Goal: Communication & Community: Answer question/provide support

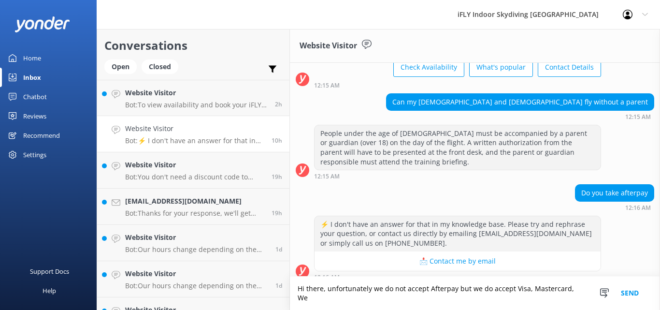
scroll to position [75, 0]
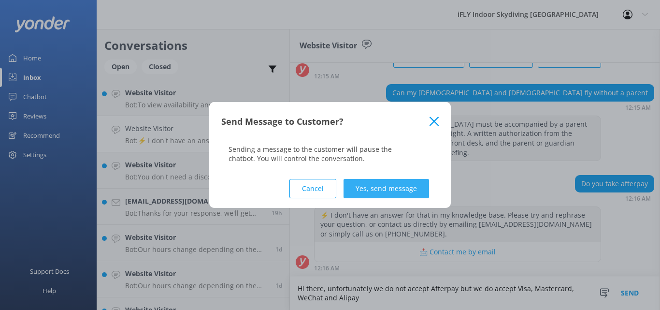
type textarea "Hi there, unfortunately we do not accept Afterpay but we do accept Visa, Master…"
click at [390, 187] on button "Yes, send message" at bounding box center [385, 188] width 85 height 19
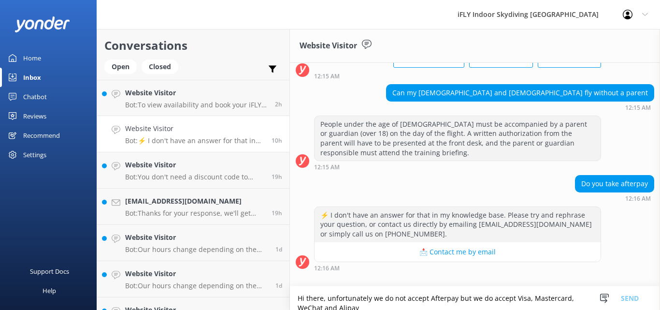
scroll to position [138, 0]
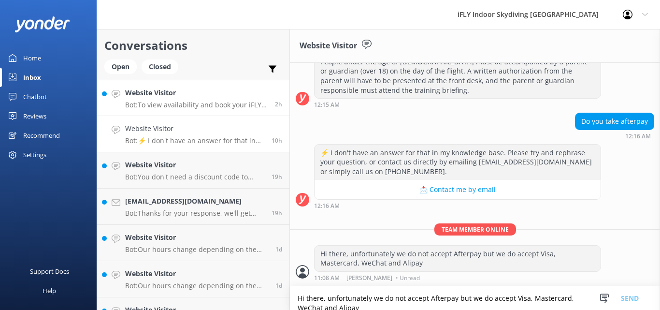
click at [179, 99] on div "Website Visitor Bot: To view availability and book your iFLY experience, please…" at bounding box center [196, 97] width 142 height 21
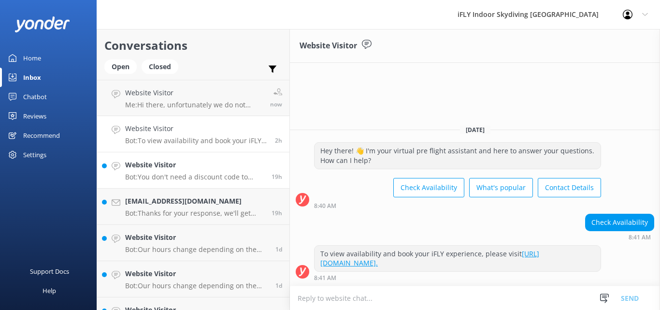
click at [191, 173] on p "Bot: You don't need a discount code to book online. The early morning specials …" at bounding box center [194, 176] width 139 height 9
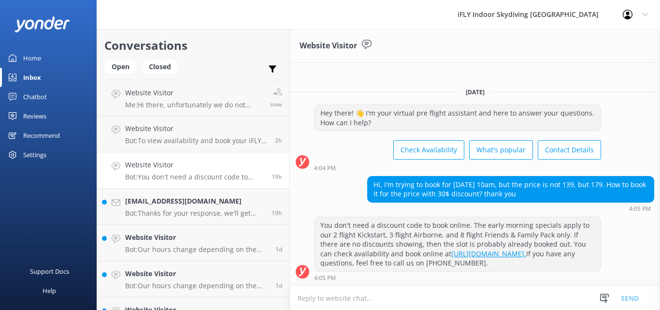
drag, startPoint x: 178, startPoint y: 181, endPoint x: 604, endPoint y: 193, distance: 426.2
click at [604, 193] on div "Hi, I'm trying to book for [DATE] 10am, but the price is not 139, but 179. How …" at bounding box center [510, 194] width 287 height 36
click at [269, 163] on div "19h" at bounding box center [273, 169] width 18 height 21
click at [186, 147] on link "Website Visitor Bot: To view availability and book your iFLY experience, please…" at bounding box center [193, 134] width 192 height 36
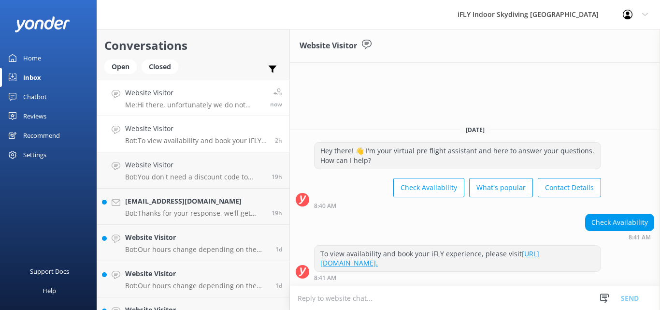
click at [177, 110] on link "Website Visitor Me: Hi there, unfortunately we do not accept Afterpay but we do…" at bounding box center [193, 98] width 192 height 36
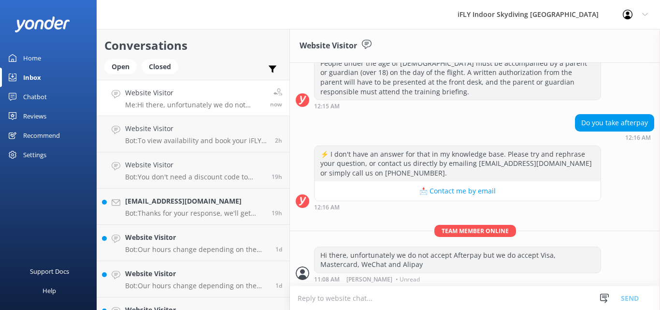
scroll to position [138, 0]
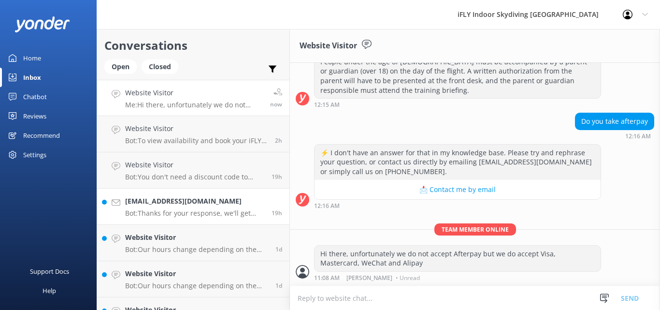
click at [210, 210] on p "Bot: Thanks for your response, we'll get back to you as soon as we can during o…" at bounding box center [194, 213] width 139 height 9
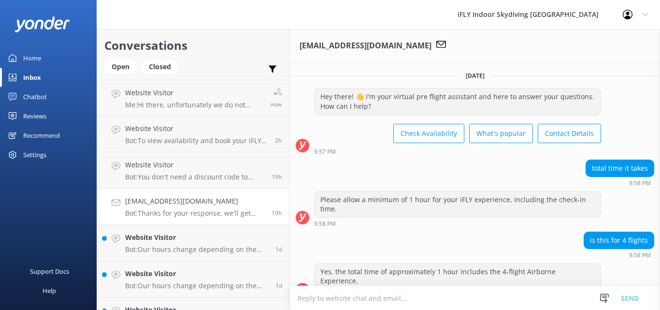
scroll to position [244, 0]
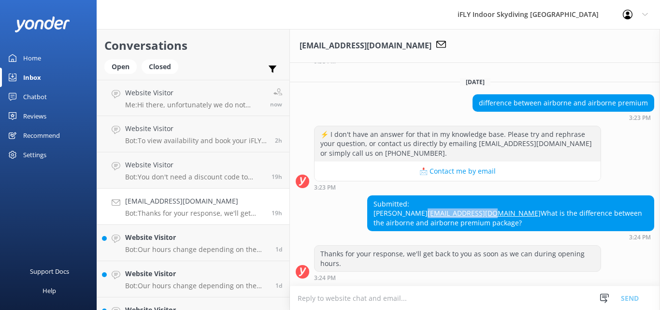
drag, startPoint x: 475, startPoint y: 213, endPoint x: 382, endPoint y: 216, distance: 92.8
click at [382, 216] on div "Submitted: [PERSON_NAME] [EMAIL_ADDRESS][DOMAIN_NAME] What is the difference be…" at bounding box center [475, 217] width 370 height 45
copy link "[EMAIL_ADDRESS][DOMAIN_NAME]"
click at [406, 203] on div "Submitted: [PERSON_NAME] [EMAIL_ADDRESS][DOMAIN_NAME] What is the difference be…" at bounding box center [511, 213] width 286 height 35
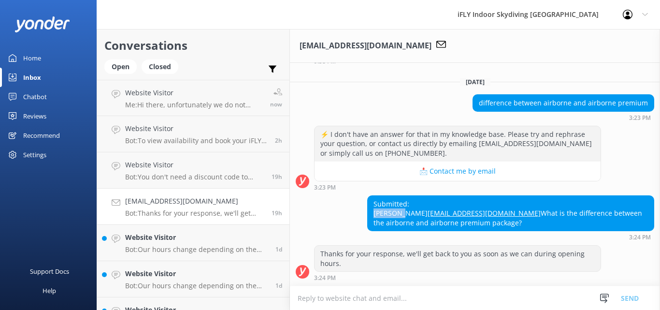
copy div "[PERSON_NAME]"
click at [339, 226] on div "Submitted: [PERSON_NAME] [EMAIL_ADDRESS][DOMAIN_NAME] What is the difference be…" at bounding box center [475, 217] width 370 height 45
drag, startPoint x: 202, startPoint y: 216, endPoint x: 165, endPoint y: 202, distance: 40.2
click at [165, 203] on h4 "[EMAIL_ADDRESS][DOMAIN_NAME]" at bounding box center [194, 201] width 139 height 11
click at [436, 46] on icon at bounding box center [441, 45] width 10 height 10
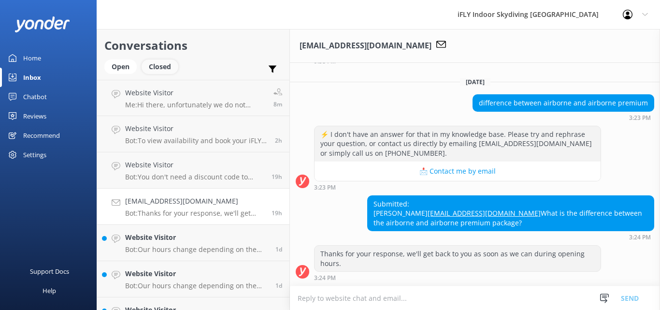
click at [158, 65] on div "Closed" at bounding box center [160, 66] width 37 height 14
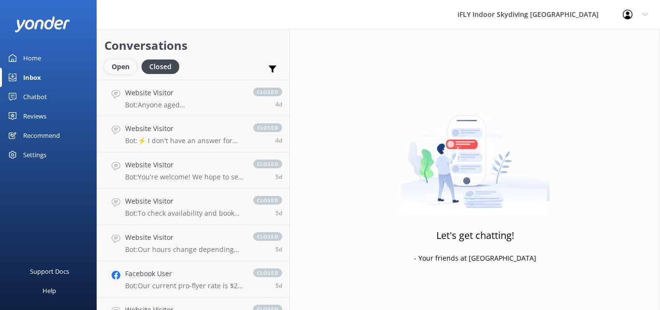
click at [128, 69] on div "Open" at bounding box center [120, 66] width 32 height 14
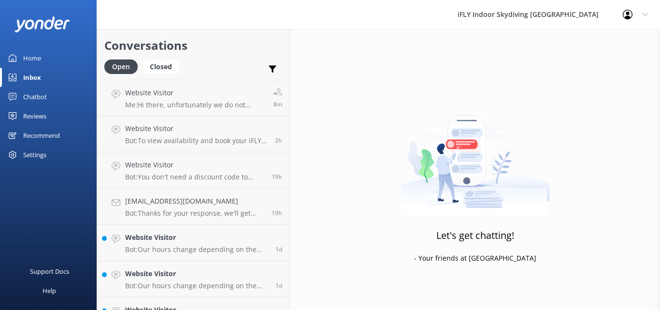
click at [34, 74] on div "Inbox" at bounding box center [32, 77] width 18 height 19
click at [29, 53] on div "Home" at bounding box center [32, 57] width 18 height 19
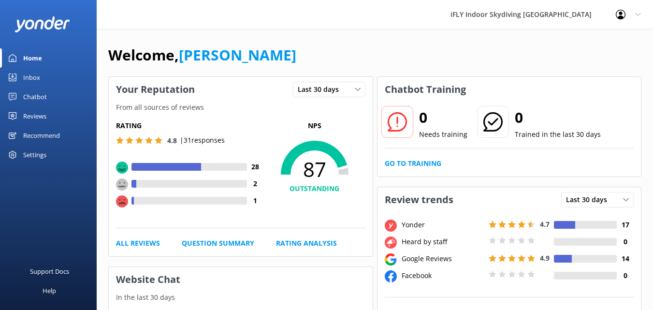
click at [28, 82] on div "Inbox" at bounding box center [31, 77] width 17 height 19
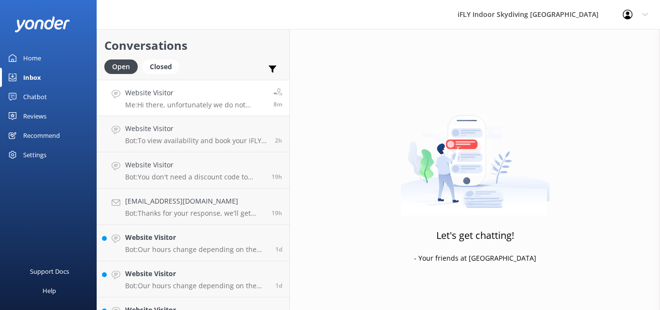
click at [182, 100] on div "Website Visitor Me: Hi there, unfortunately we do not accept Afterpay but we do…" at bounding box center [195, 97] width 141 height 21
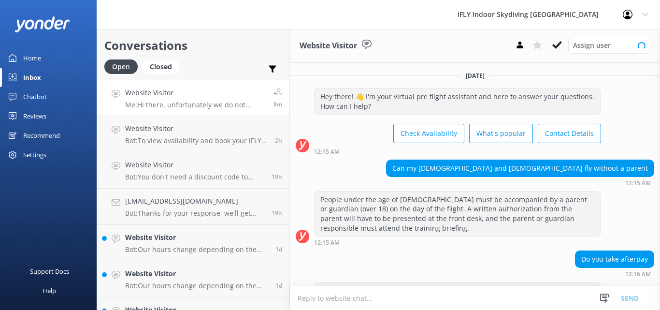
scroll to position [138, 0]
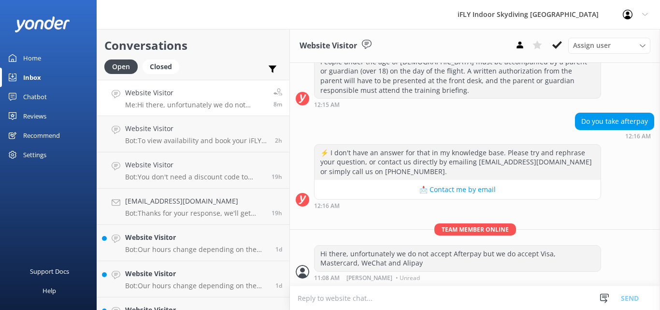
drag, startPoint x: 198, startPoint y: 104, endPoint x: 185, endPoint y: 100, distance: 14.1
click at [185, 100] on p "Me: Hi there, unfortunately we do not accept Afterpay but we do accept Visa, Ma…" at bounding box center [195, 104] width 141 height 9
click at [172, 134] on div "Website Visitor Bot: To view availability and book your iFLY experience, please…" at bounding box center [196, 133] width 142 height 21
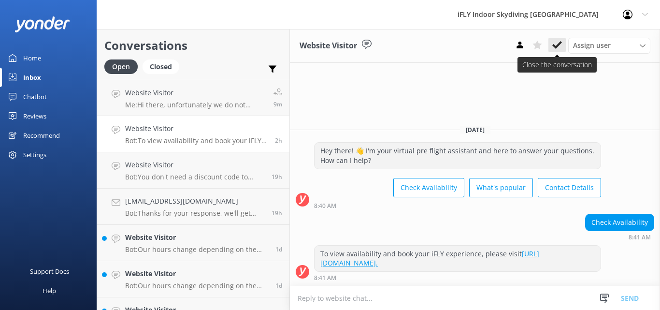
click at [551, 43] on button at bounding box center [556, 45] width 17 height 14
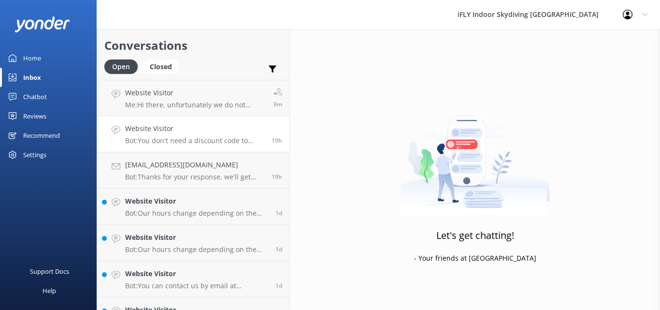
click at [176, 138] on p "Bot: You don't need a discount code to book online. The early morning specials …" at bounding box center [194, 140] width 139 height 9
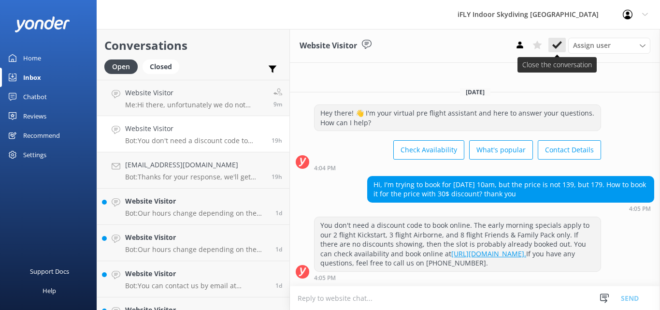
click at [558, 42] on icon at bounding box center [557, 45] width 10 height 10
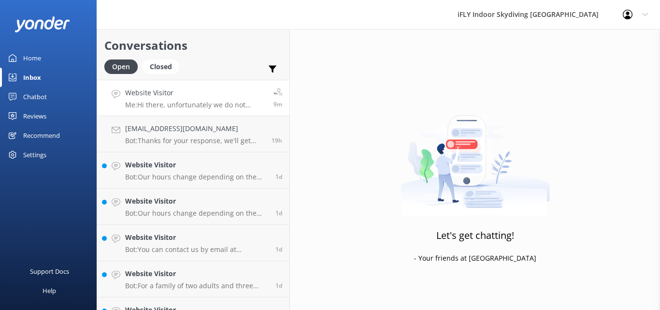
click at [168, 102] on p "Me: Hi there, unfortunately we do not accept Afterpay but we do accept Visa, Ma…" at bounding box center [195, 104] width 141 height 9
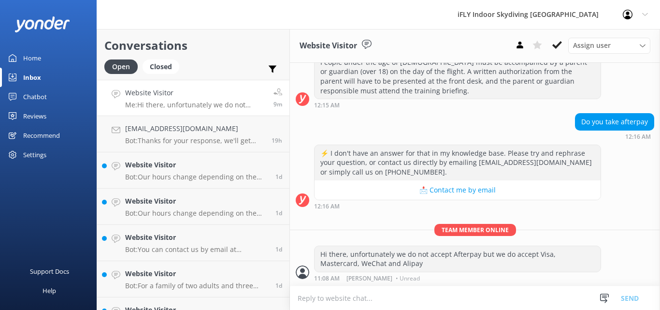
scroll to position [138, 0]
click at [188, 128] on h4 "[EMAIL_ADDRESS][DOMAIN_NAME]" at bounding box center [194, 128] width 139 height 11
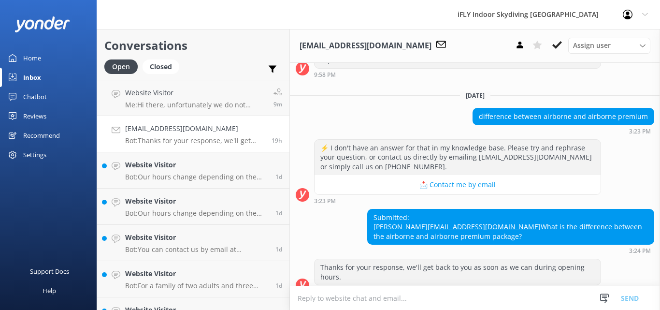
scroll to position [234, 0]
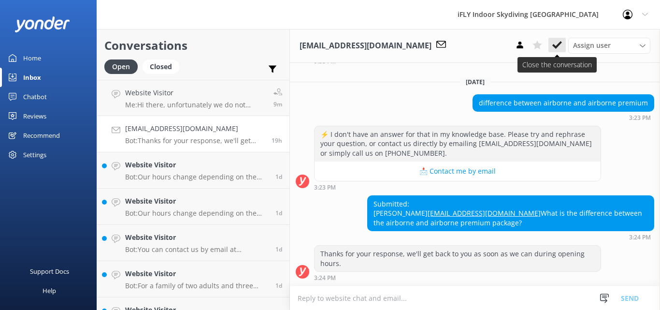
click at [558, 45] on use at bounding box center [557, 45] width 10 height 8
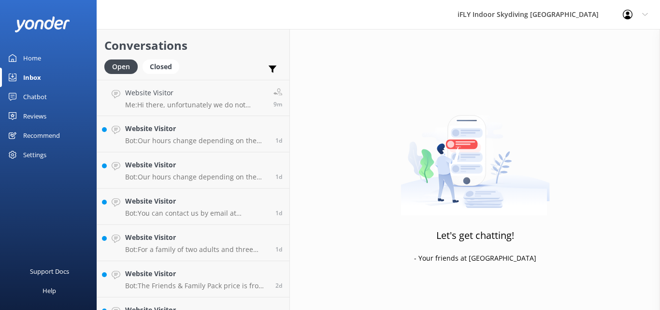
click at [172, 142] on p "Bot: Our hours change depending on the time of year. You can see up-to-date tim…" at bounding box center [196, 140] width 143 height 9
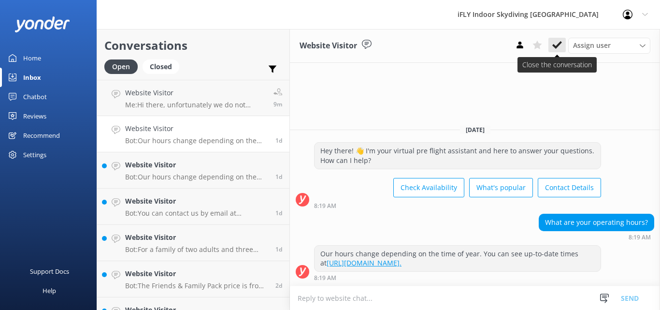
click at [559, 46] on icon at bounding box center [557, 45] width 10 height 10
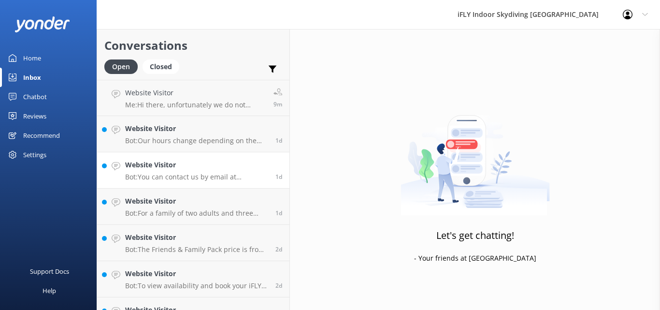
click at [196, 165] on h4 "Website Visitor" at bounding box center [196, 164] width 143 height 11
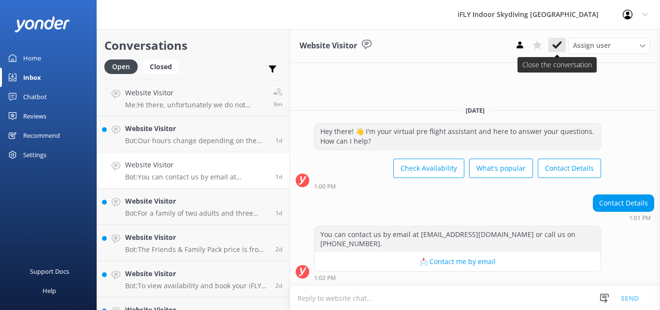
click at [561, 41] on icon at bounding box center [557, 45] width 10 height 10
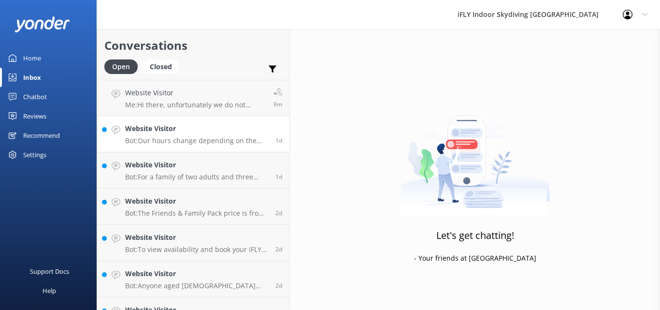
click at [200, 131] on h4 "Website Visitor" at bounding box center [196, 128] width 143 height 11
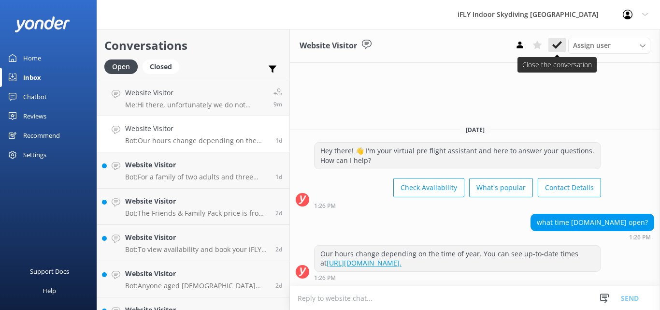
click at [548, 41] on button at bounding box center [556, 45] width 17 height 14
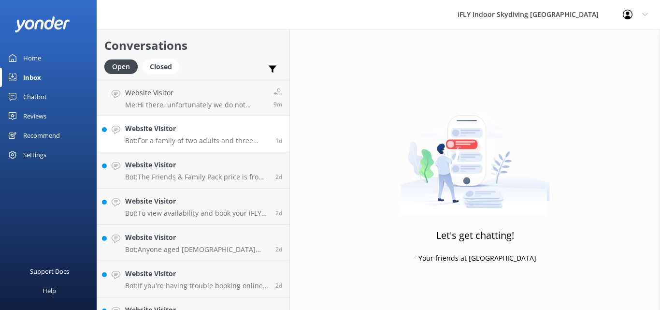
click at [193, 143] on p "Bot: For a family of two adults and three children, you can book 1x Friends and…" at bounding box center [196, 140] width 143 height 9
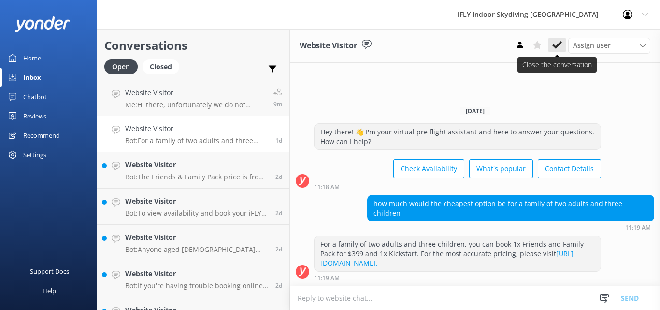
click at [557, 40] on button at bounding box center [556, 45] width 17 height 14
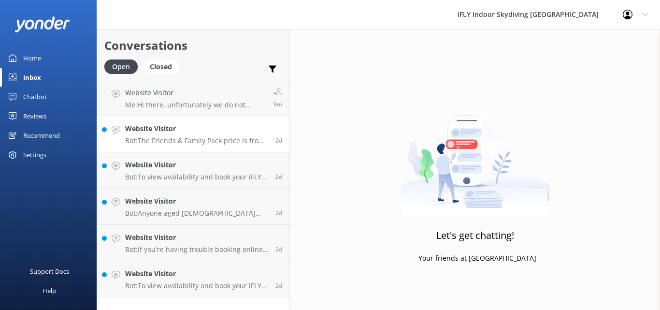
click at [196, 141] on p "Bot: The Friends & Family Pack price is from $399 per family. For the most accu…" at bounding box center [196, 140] width 143 height 9
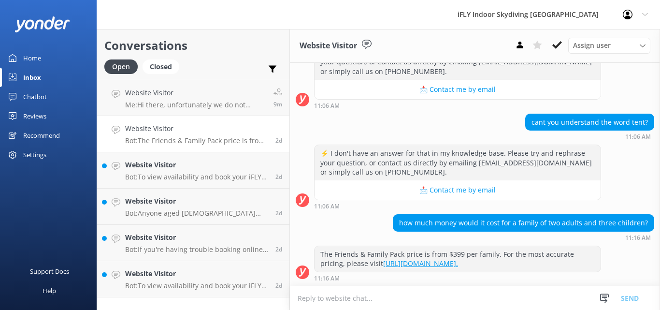
scroll to position [147, 0]
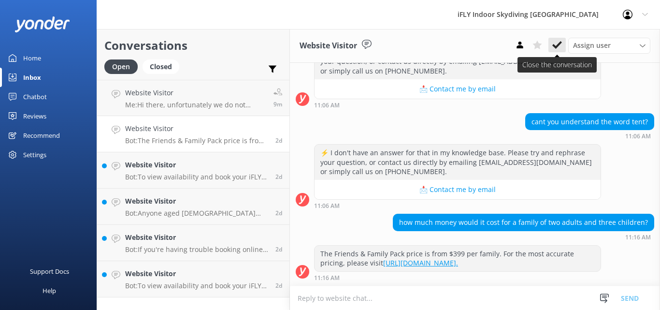
click at [556, 46] on use at bounding box center [557, 45] width 10 height 8
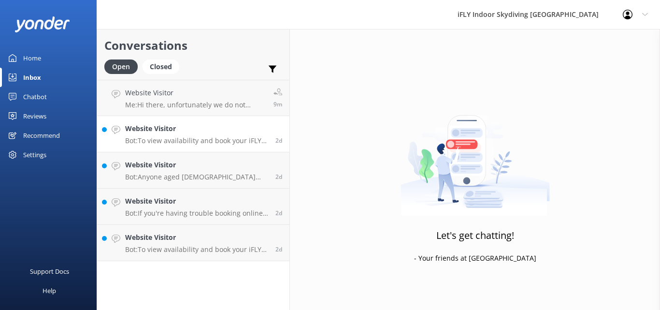
click at [198, 144] on p "Bot: To view availability and book your iFLY experience, please visit [URL][DOM…" at bounding box center [196, 140] width 143 height 9
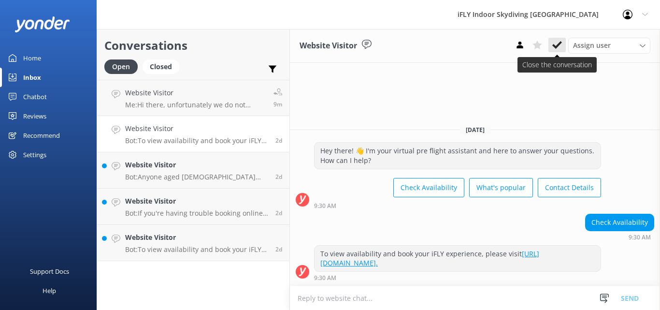
click at [552, 46] on icon at bounding box center [557, 45] width 10 height 10
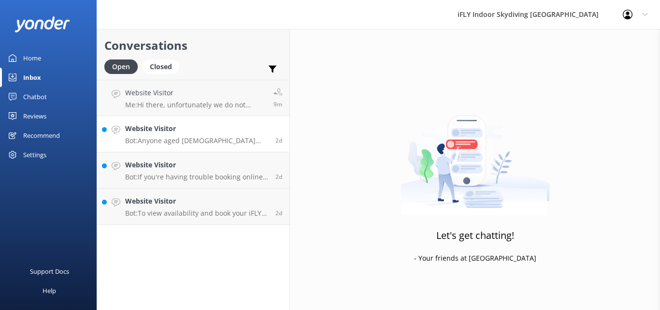
click at [183, 143] on p "Bot: Anyone aged [DEMOGRAPHIC_DATA] and up can enjoy indoor skydiving at iFLY […" at bounding box center [196, 140] width 143 height 9
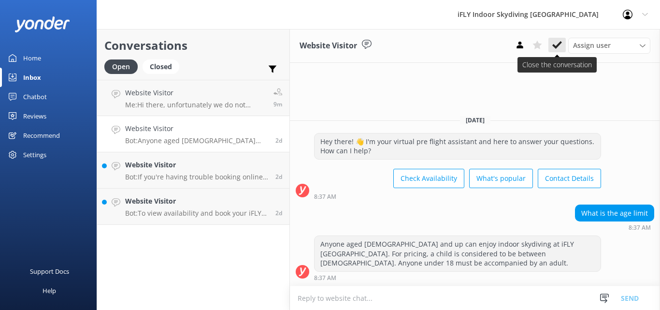
click at [557, 47] on use at bounding box center [557, 45] width 10 height 8
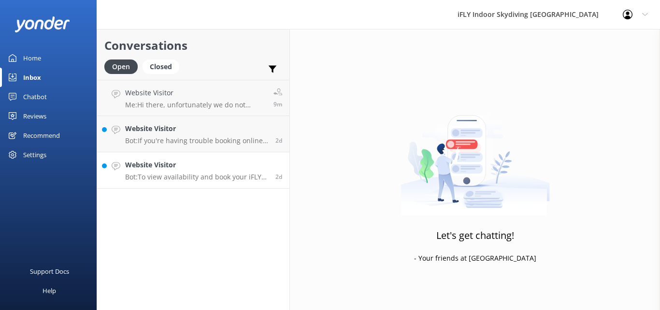
click at [152, 167] on h4 "Website Visitor" at bounding box center [196, 164] width 143 height 11
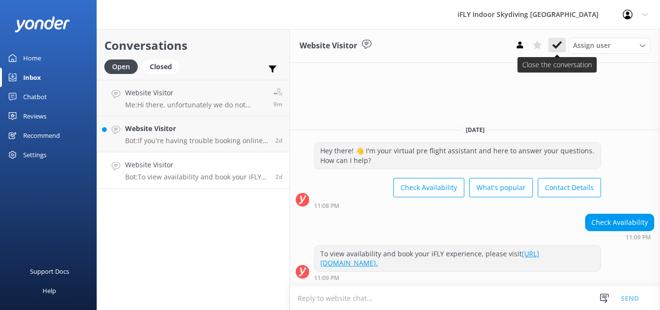
click at [555, 45] on icon at bounding box center [557, 45] width 10 height 10
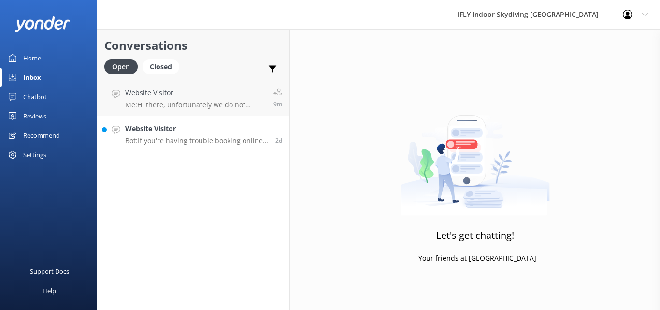
click at [182, 132] on h4 "Website Visitor" at bounding box center [196, 128] width 143 height 11
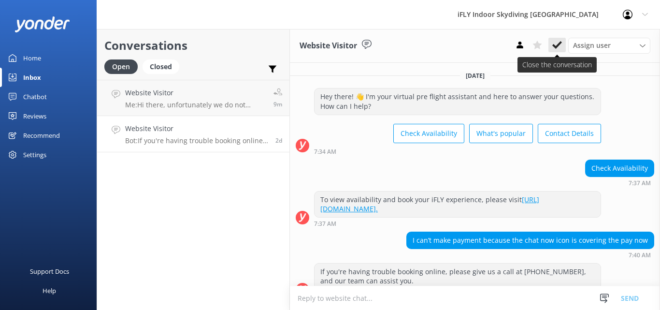
click at [558, 47] on icon at bounding box center [557, 45] width 10 height 10
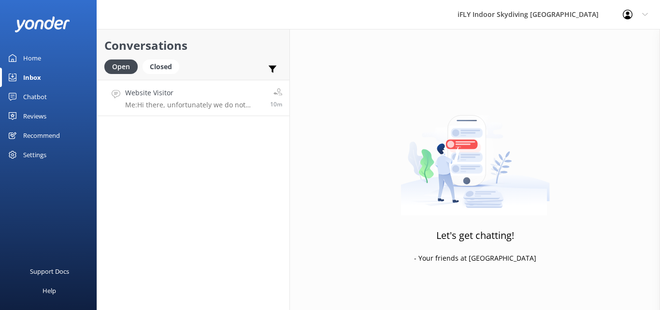
click at [167, 113] on link "Website Visitor Me: Hi there, unfortunately we do not accept Afterpay but we do…" at bounding box center [193, 98] width 192 height 36
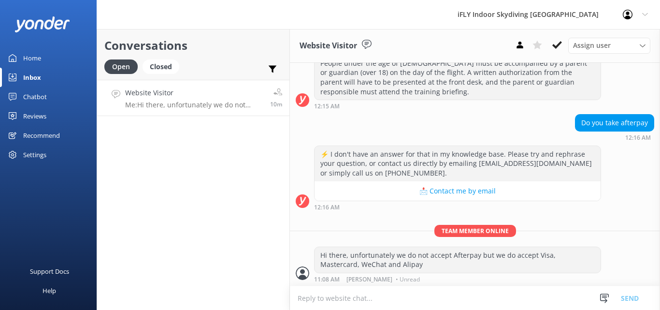
scroll to position [138, 0]
